Goal: Answer question/provide support

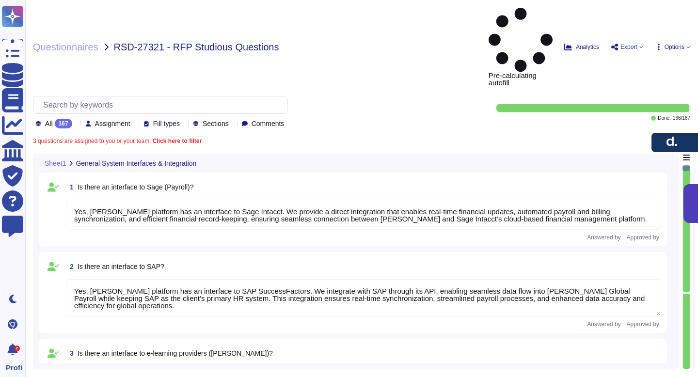
type textarea "Yes, [PERSON_NAME] platform has an interface to Sage Intacct. We provide a dire…"
type textarea "Yes, [PERSON_NAME] platform has an interface to SAP SuccessFactors. We integrat…"
type textarea "Yes, [PERSON_NAME] has interfaces with e-learning providers, including platform…"
type textarea "No, [PERSON_NAME] does not currently have a direct interface to Oracle database…"
type textarea "Yes, [PERSON_NAME] has interfaces with Microsoft Office programs like Word, Out…"
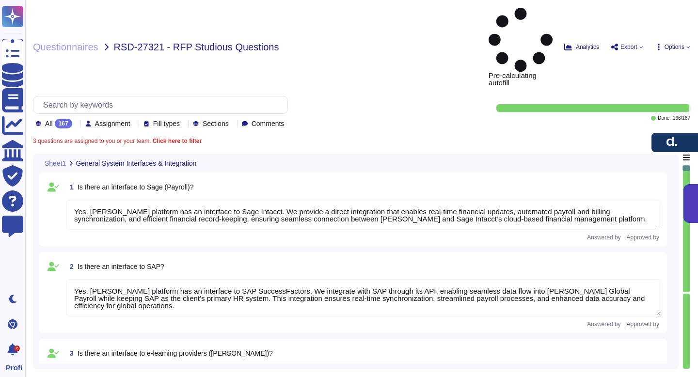
type textarea "Yes, [PERSON_NAME] platform has an interface with DATEV. These integrations may…"
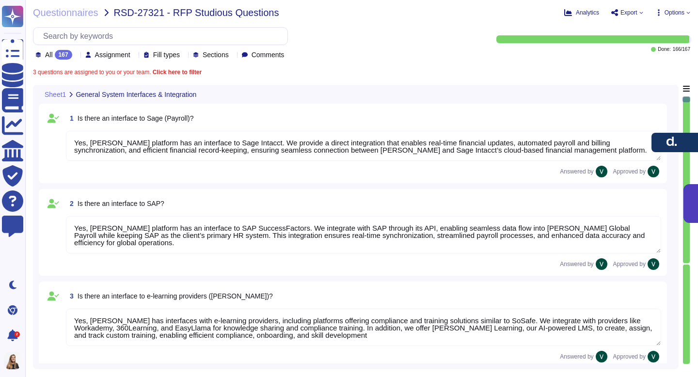
click at [178, 71] on b "Click here to filter" at bounding box center [176, 72] width 51 height 7
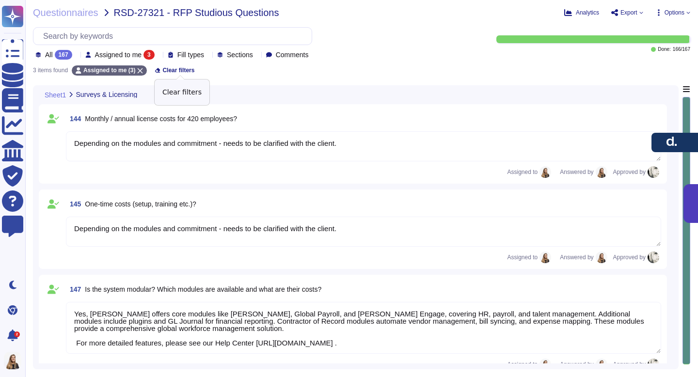
type textarea "Depending on the modules and commitment - needs to be clarified with the client."
type textarea "Yes, [PERSON_NAME] offers core modules like [PERSON_NAME], Global Payroll, and …"
click at [191, 151] on textarea "Depending on the modules and commitment - needs to be clarified with the client." at bounding box center [363, 146] width 595 height 30
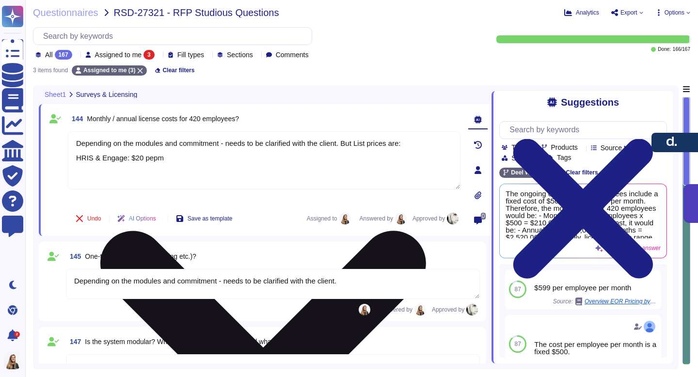
click at [185, 159] on textarea "Depending on the modules and commitment - needs to be clarified with the client…" at bounding box center [264, 160] width 392 height 58
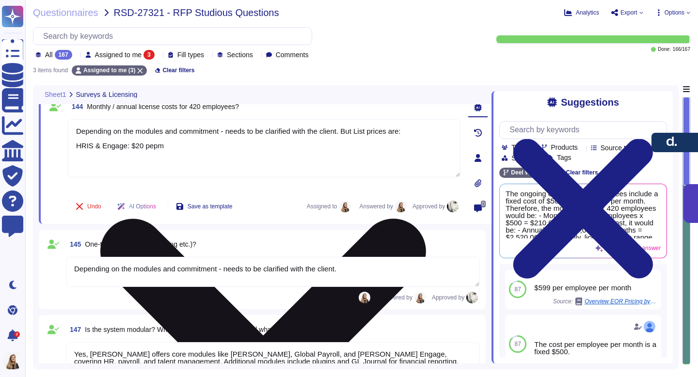
scroll to position [12, 0]
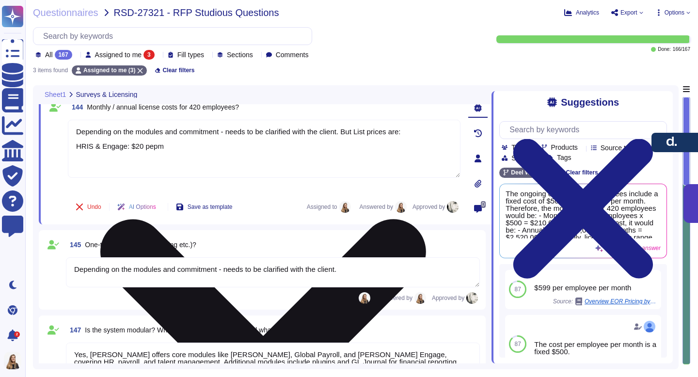
click at [352, 129] on textarea "Depending on the modules and commitment - needs to be clarified with the client…" at bounding box center [264, 149] width 392 height 58
type textarea "Depending on the modules and commitment - needs to be clarified with the client…"
click at [94, 171] on textarea "Depending on the modules and commitment - needs to be clarified with the client…" at bounding box center [264, 149] width 392 height 58
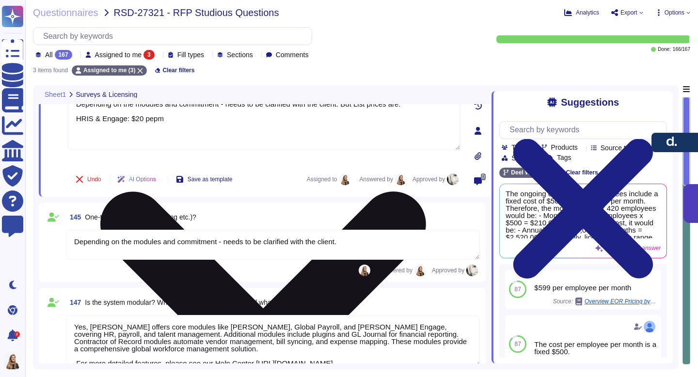
scroll to position [45, 0]
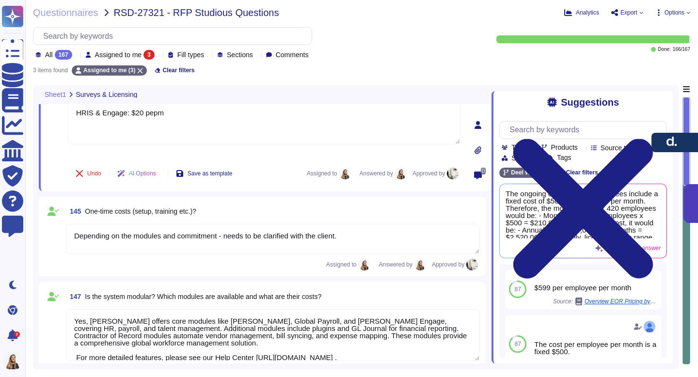
click at [355, 236] on textarea "Depending on the modules and commitment - needs to be clarified with the client." at bounding box center [273, 239] width 414 height 30
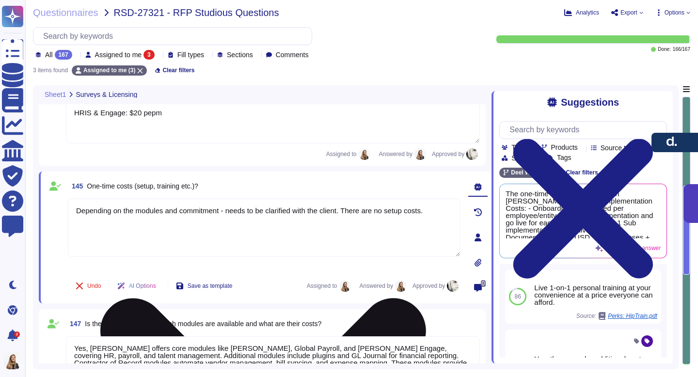
scroll to position [92, 0]
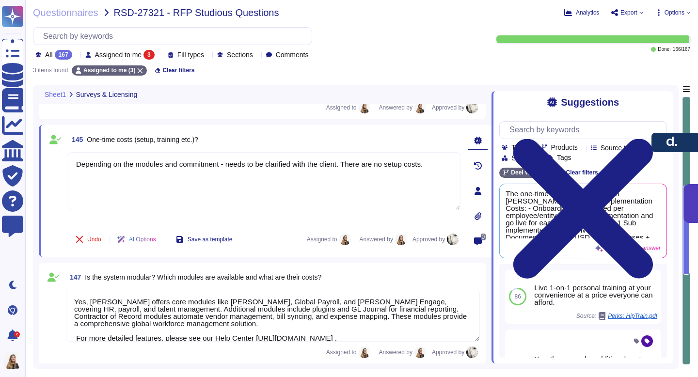
type textarea "Depending on the modules and commitment - needs to be clarified with the client…"
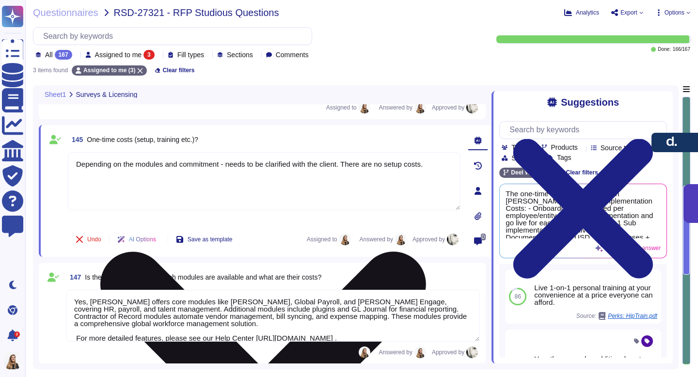
click at [290, 184] on textarea "Depending on the modules and commitment - needs to be clarified with the client…" at bounding box center [264, 181] width 392 height 58
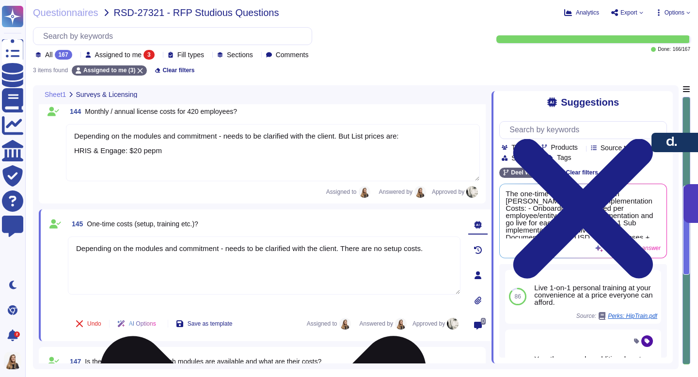
scroll to position [0, 0]
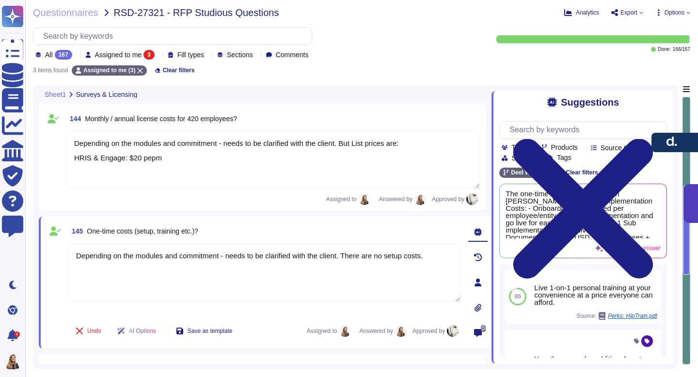
click at [315, 155] on textarea "Depending on the modules and commitment - needs to be clarified with the client…" at bounding box center [273, 159] width 414 height 57
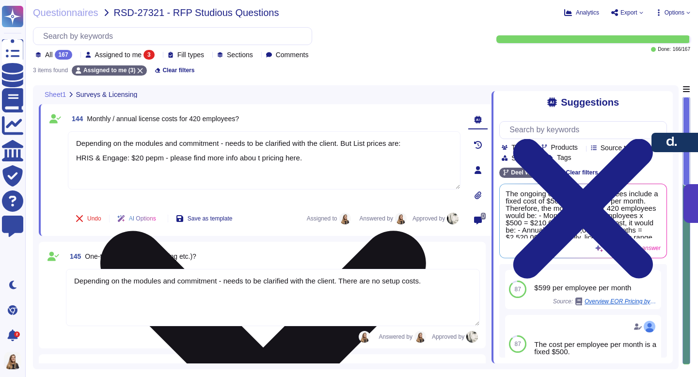
click at [299, 157] on textarea "Depending on the modules and commitment - needs to be clarified with the client…" at bounding box center [264, 160] width 392 height 58
paste textarea "[URL][DOMAIN_NAME][PERSON_NAME][PERSON_NAME][PERSON_NAME][PERSON_NAME][PERSON_N…"
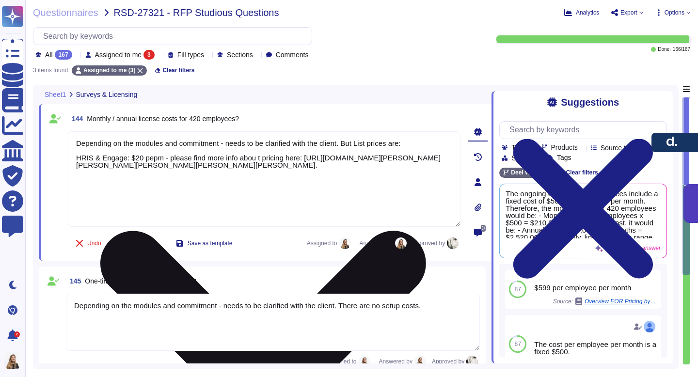
click at [303, 149] on textarea "Depending on the modules and commitment - needs to be clarified with the client…" at bounding box center [264, 178] width 392 height 95
click at [261, 155] on textarea "Depending on the modules and commitment - needs to be clarified with the client…" at bounding box center [264, 178] width 392 height 95
click at [305, 153] on textarea "Depending on the modules and commitment - needs to be clarified with the client…" at bounding box center [264, 178] width 392 height 95
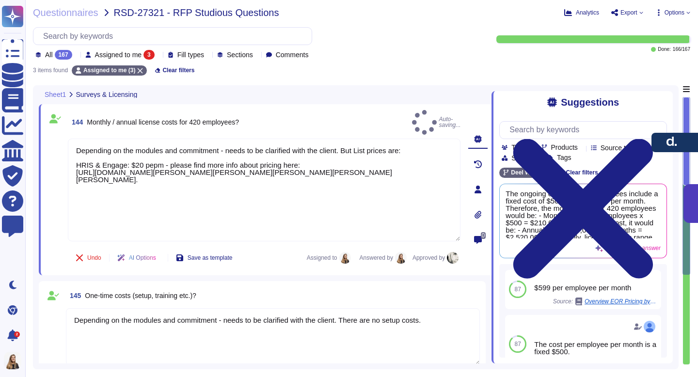
click at [160, 259] on icon at bounding box center [160, 259] width 0 height 0
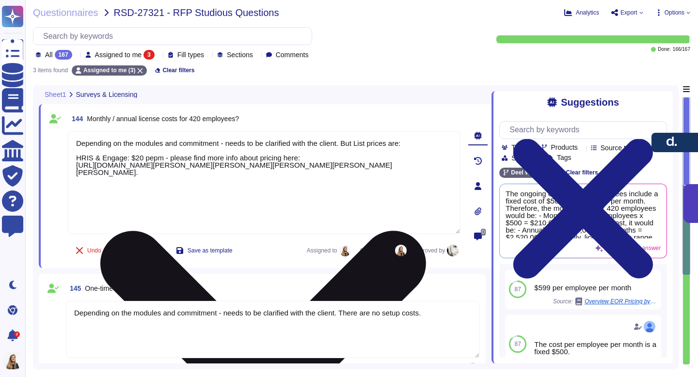
click at [226, 151] on textarea "Depending on the modules and commitment - needs to be clarified with the client…" at bounding box center [264, 182] width 392 height 103
click at [319, 156] on textarea "Depending on the modules and commitment - needs to be clarified with the client…" at bounding box center [264, 182] width 392 height 103
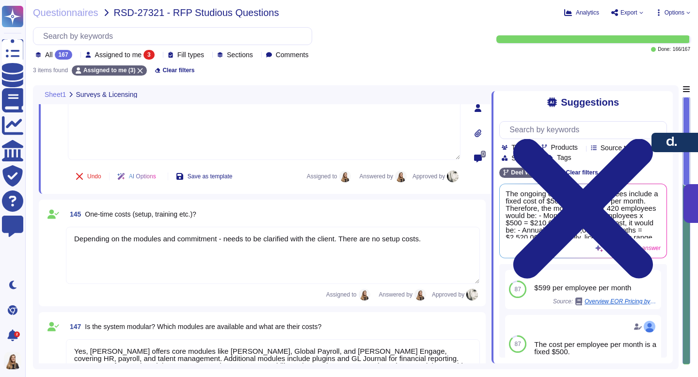
scroll to position [82, 0]
type textarea "Depending on the modules and commitment - needs to be clarified with the client…"
